Goal: Navigation & Orientation: Find specific page/section

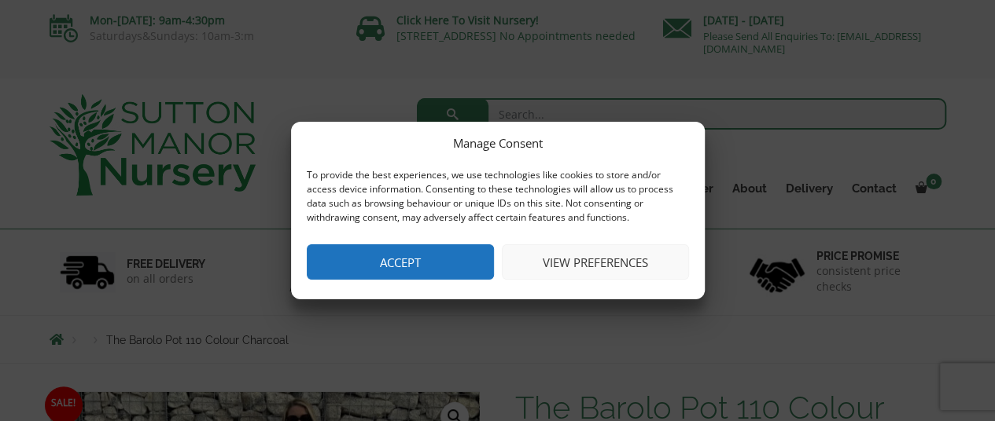
click at [403, 263] on button "Accept" at bounding box center [400, 262] width 187 height 35
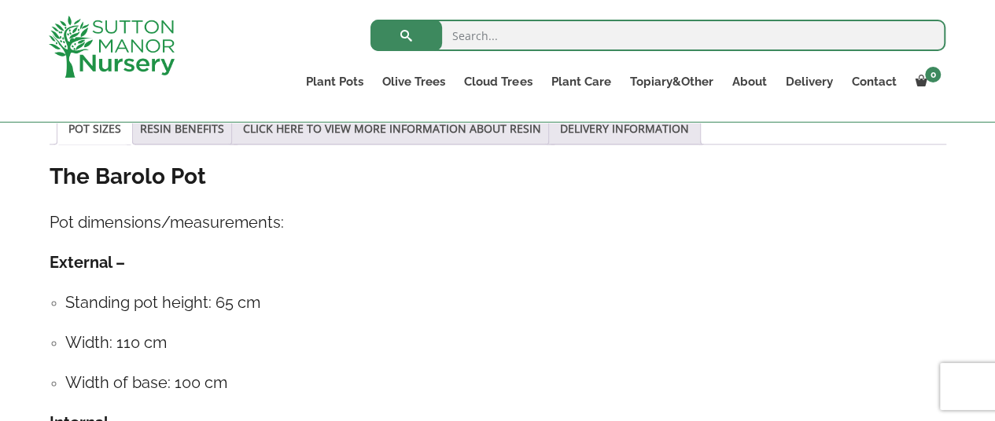
scroll to position [846, 0]
click at [879, 78] on link "Contact" at bounding box center [873, 82] width 64 height 22
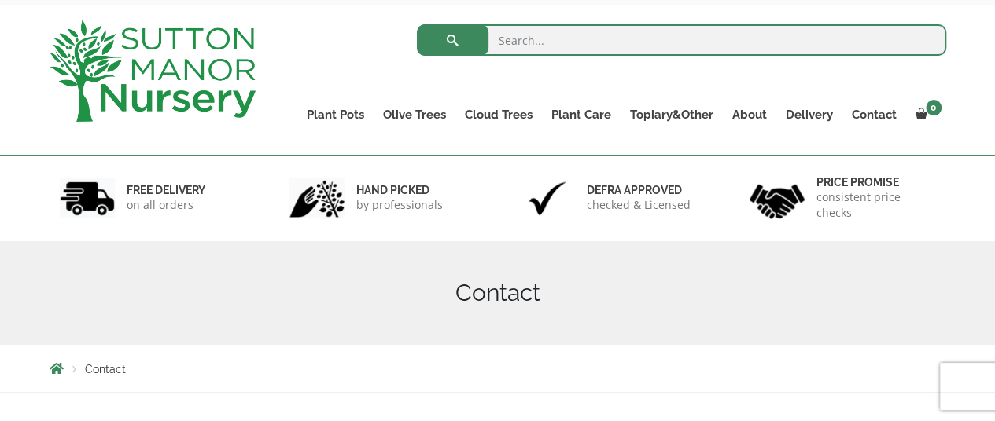
scroll to position [24, 0]
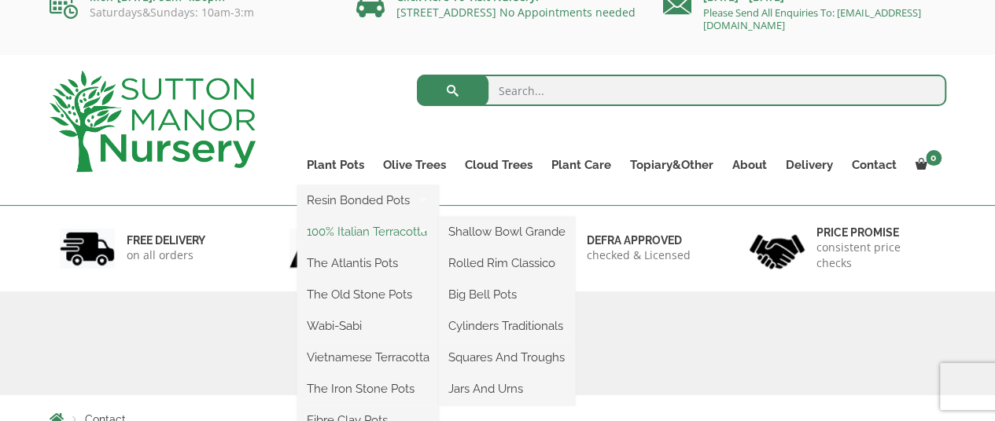
click at [364, 235] on link "100% Italian Terracotta" at bounding box center [368, 232] width 142 height 24
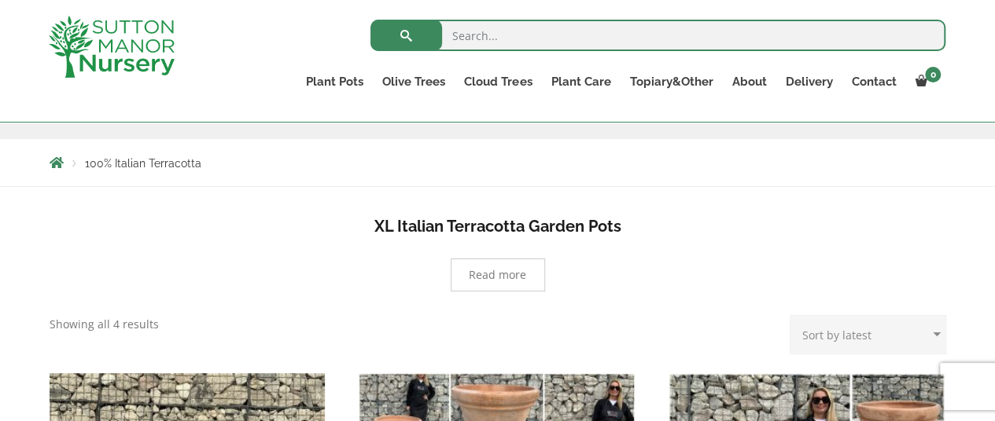
scroll to position [221, 0]
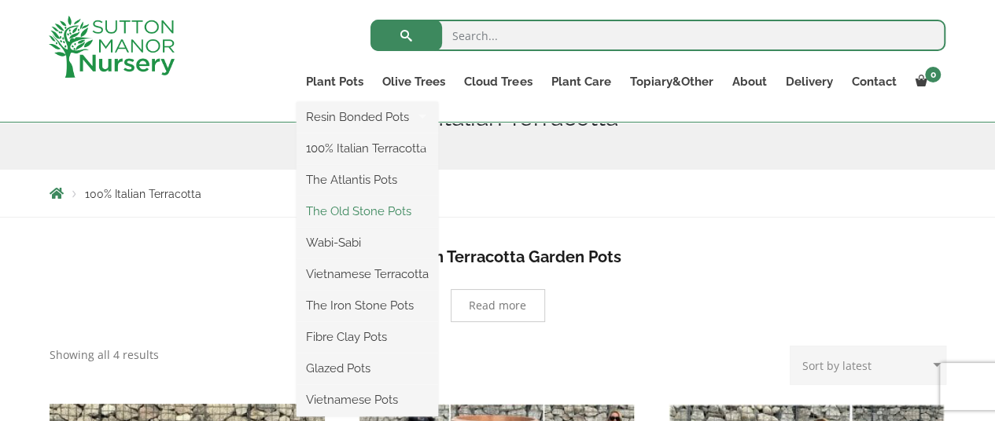
click at [362, 211] on link "The Old Stone Pots" at bounding box center [367, 212] width 142 height 24
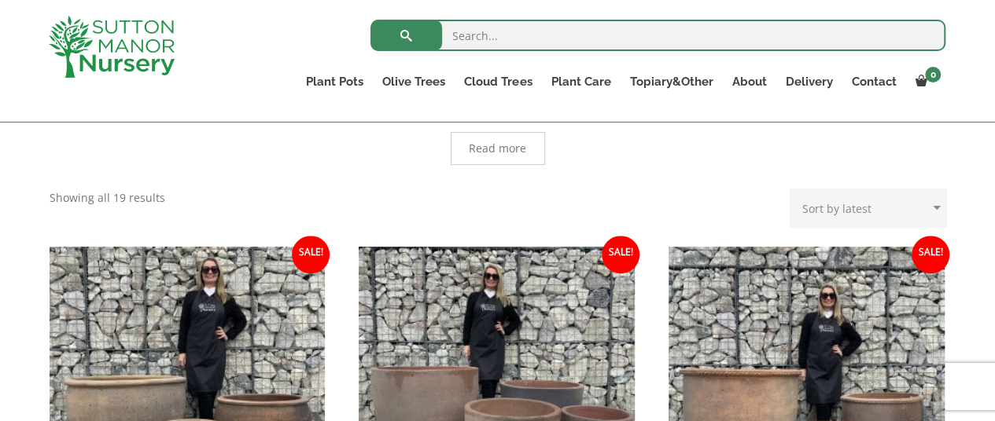
scroll to position [374, 0]
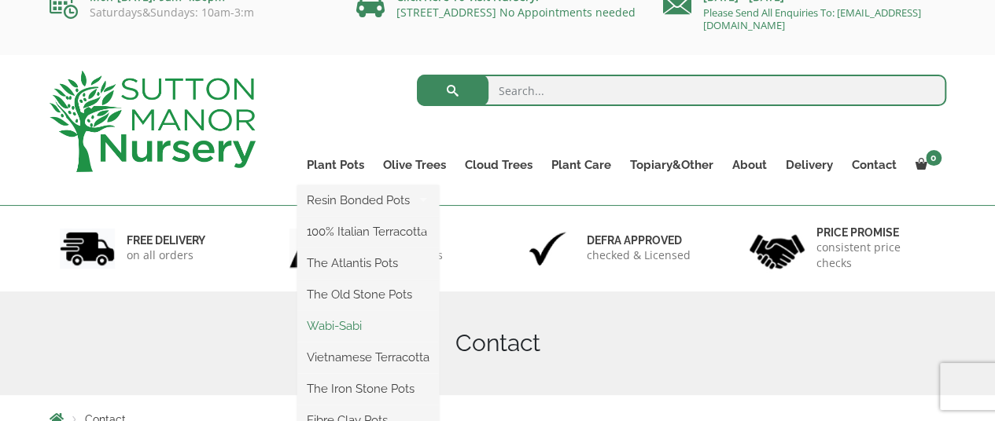
click at [349, 328] on link "Wabi-Sabi" at bounding box center [368, 327] width 142 height 24
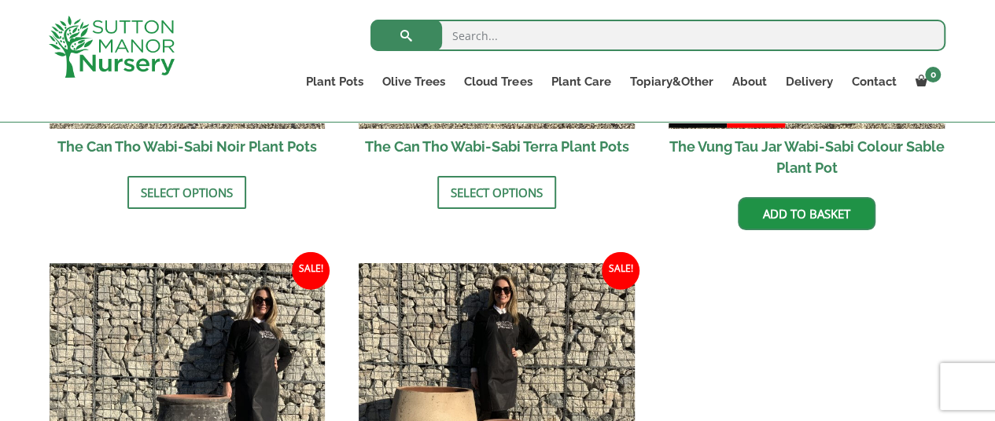
scroll to position [1332, 0]
